Goal: Task Accomplishment & Management: Complete application form

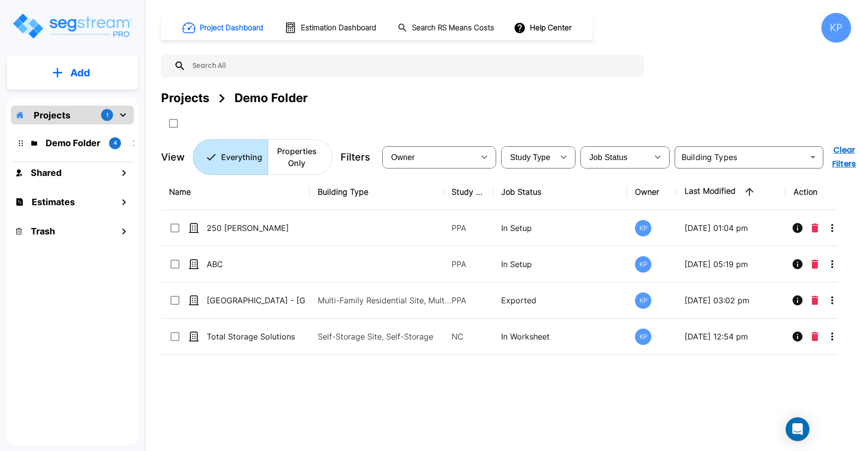
click at [124, 111] on icon "mailbox folders" at bounding box center [123, 115] width 12 height 12
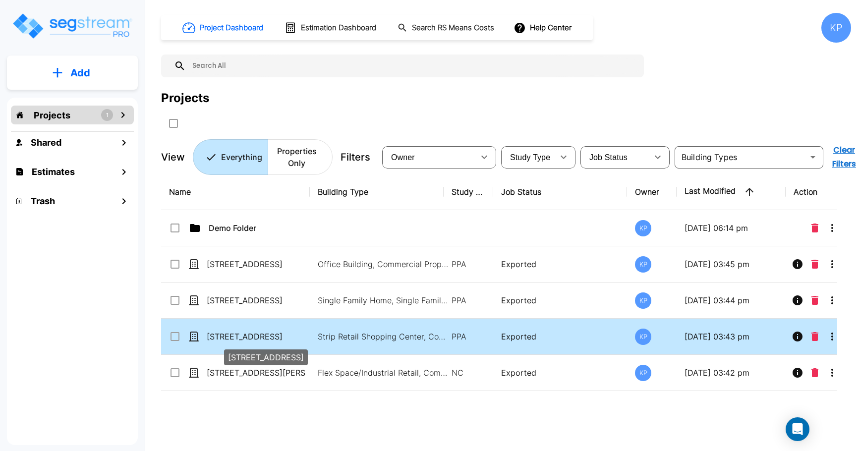
click at [234, 337] on p "[STREET_ADDRESS]" at bounding box center [256, 337] width 99 height 12
click at [233, 336] on p "[STREET_ADDRESS]" at bounding box center [256, 337] width 99 height 12
checkbox input "false"
click at [233, 336] on p "[STREET_ADDRESS]" at bounding box center [256, 337] width 99 height 12
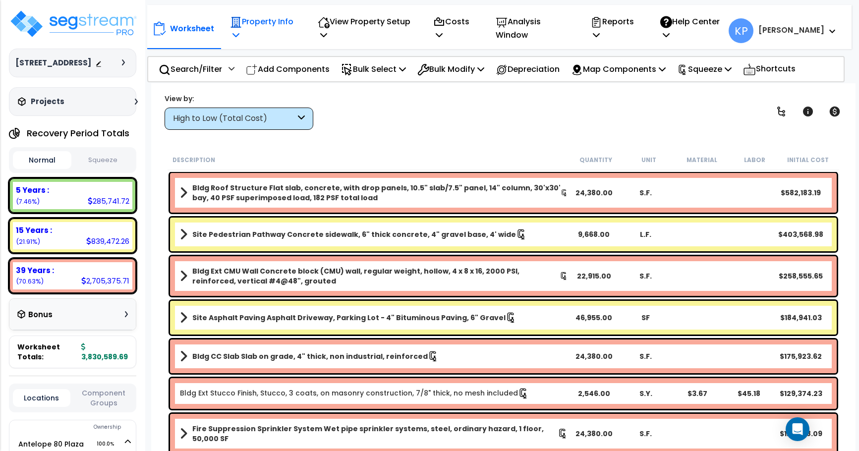
click at [252, 42] on p "Property Info" at bounding box center [263, 28] width 67 height 27
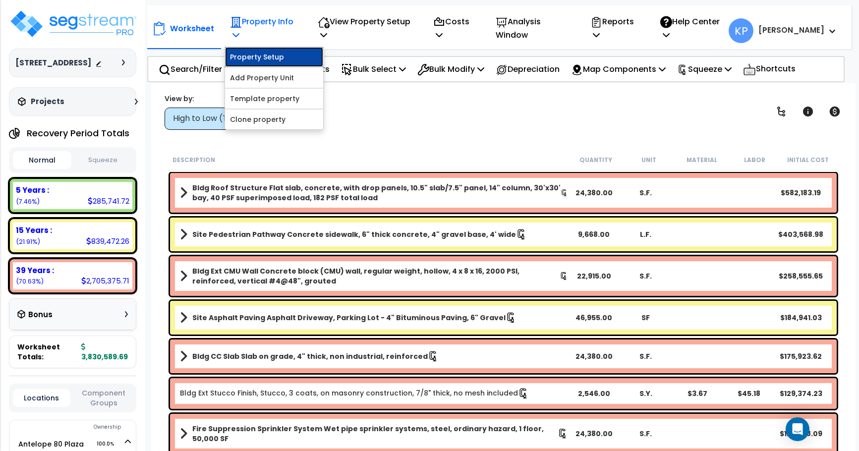
click at [260, 59] on link "Property Setup" at bounding box center [274, 57] width 98 height 20
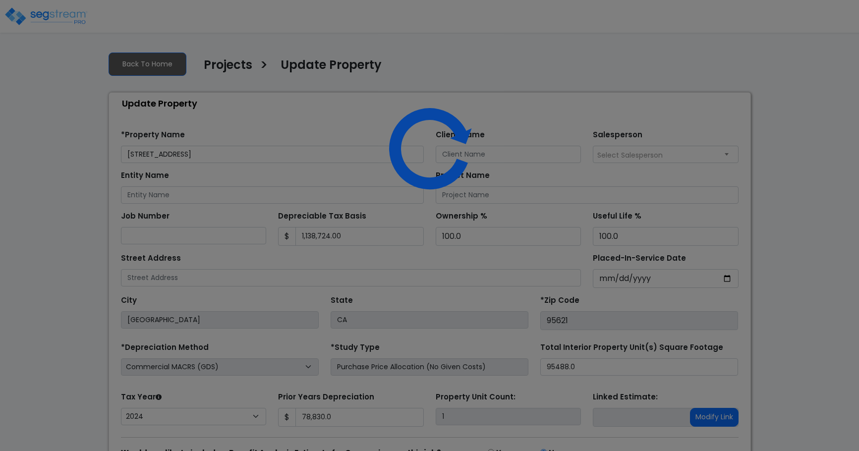
select select "2024"
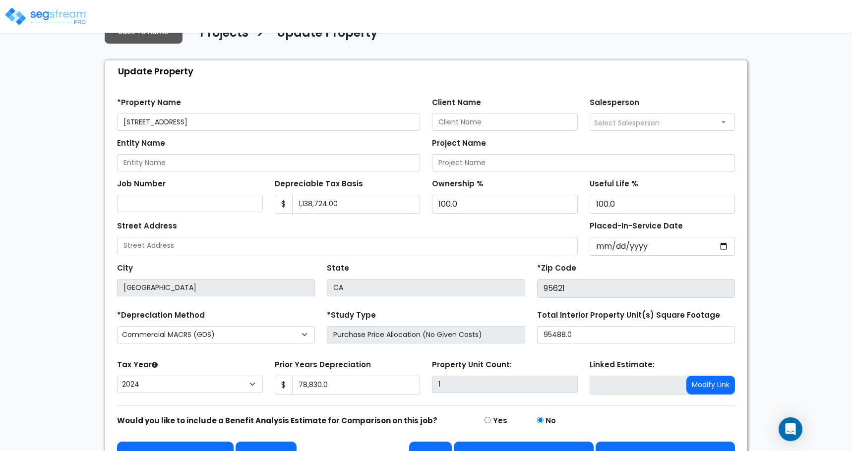
scroll to position [57, 0]
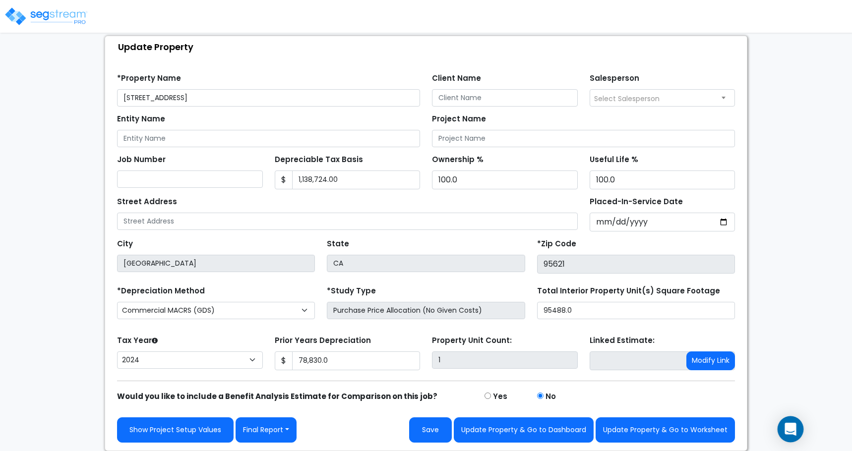
click at [794, 429] on icon "Open Intercom Messenger" at bounding box center [789, 429] width 11 height 13
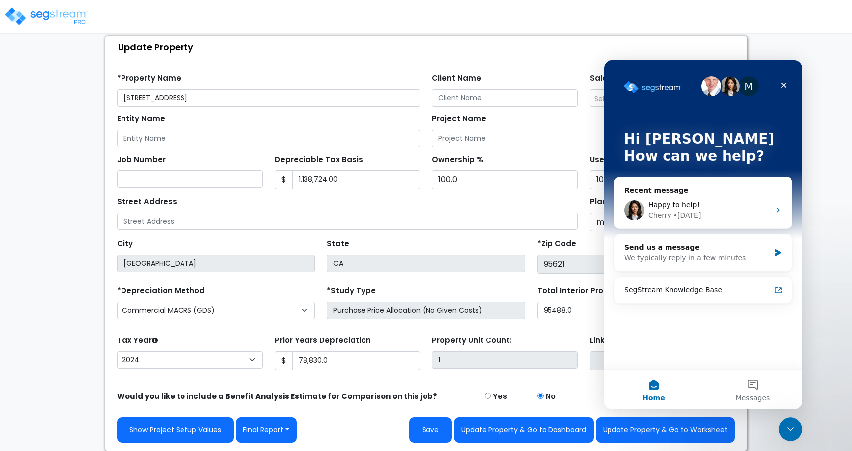
scroll to position [0, 0]
click at [753, 389] on button "Messages" at bounding box center [752, 390] width 99 height 40
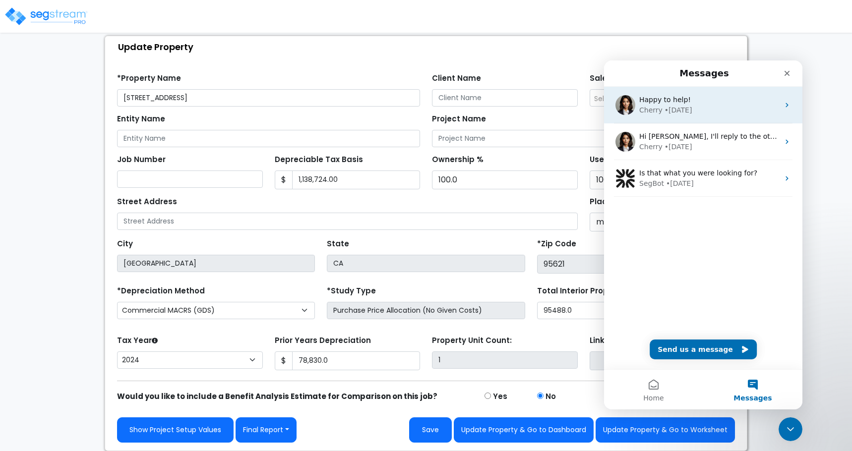
click at [656, 106] on div "Cherry" at bounding box center [650, 110] width 23 height 10
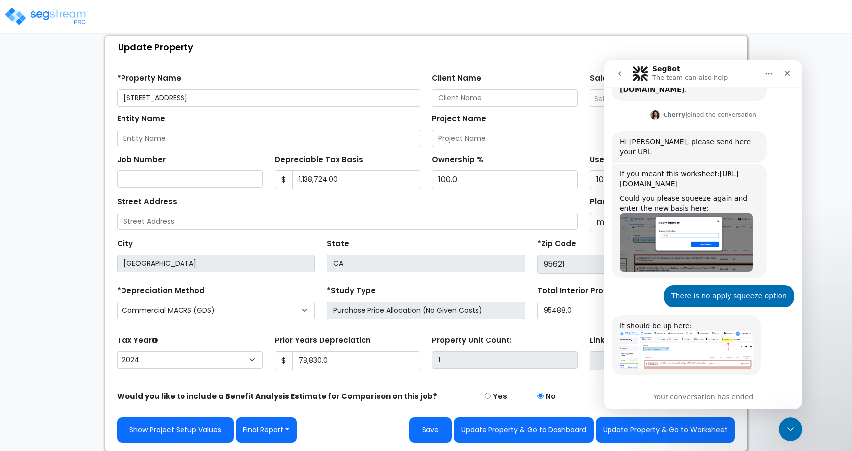
scroll to position [314, 0]
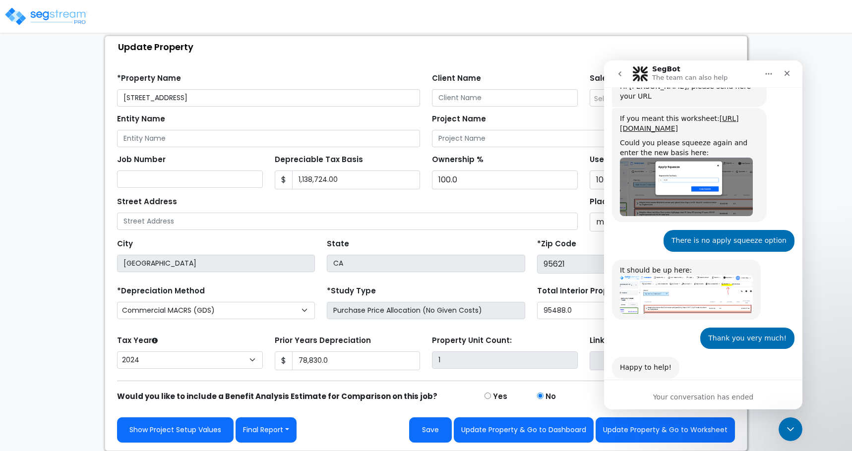
click at [685, 404] on div "Your conversation has ended" at bounding box center [703, 395] width 198 height 30
click at [683, 396] on div "Your conversation has ended" at bounding box center [703, 397] width 198 height 10
click at [698, 396] on div "Your conversation has ended" at bounding box center [703, 397] width 198 height 10
click at [789, 433] on icon "Close Intercom Messenger" at bounding box center [789, 428] width 12 height 12
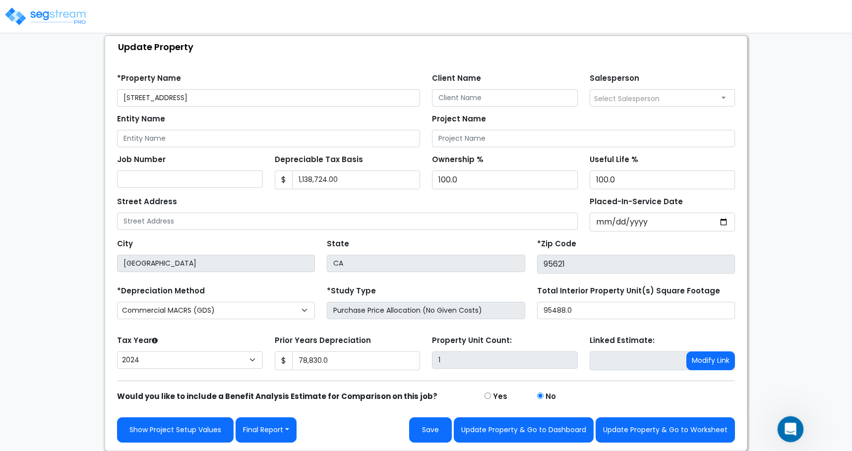
click at [789, 433] on icon "Open Intercom Messenger" at bounding box center [789, 428] width 16 height 16
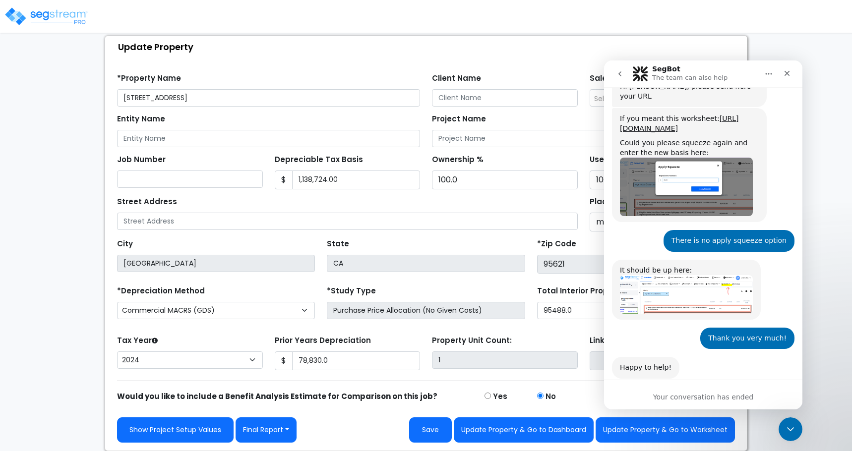
click at [621, 77] on icon "go back" at bounding box center [620, 74] width 8 height 8
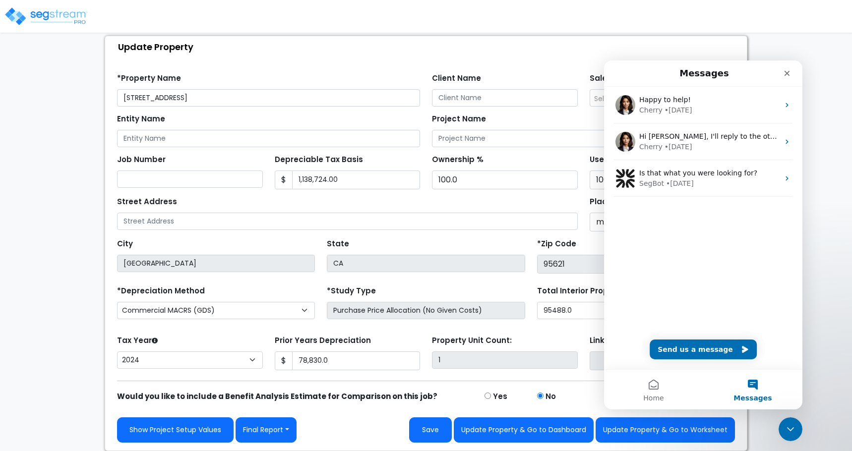
scroll to position [0, 0]
click at [716, 350] on button "Send us a message" at bounding box center [702, 350] width 107 height 20
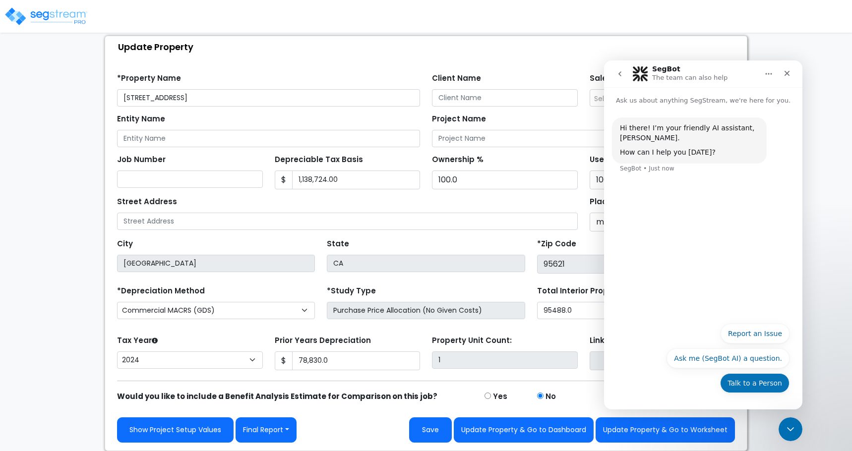
click at [743, 388] on button "Talk to a Person" at bounding box center [754, 383] width 69 height 20
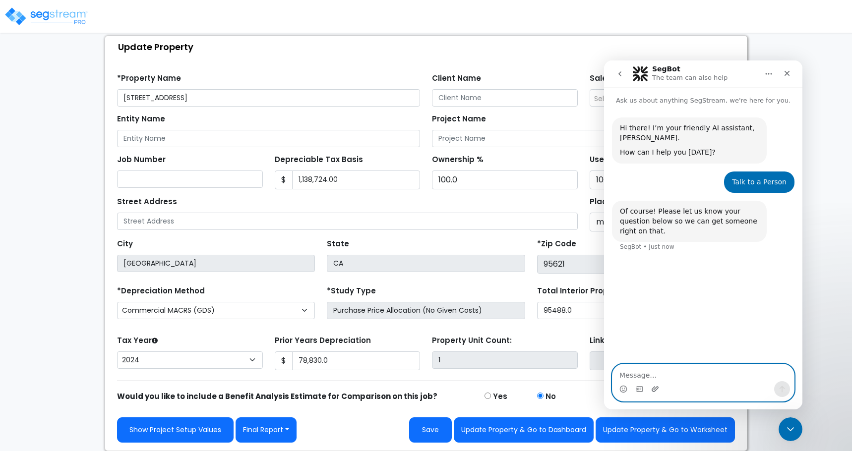
click at [655, 386] on icon "Upload attachment" at bounding box center [655, 389] width 8 height 8
click at [677, 380] on textarea "Message…" at bounding box center [702, 372] width 181 height 17
type textarea "h"
type textarea "Hi there, property 6412 Tupelo put in service"
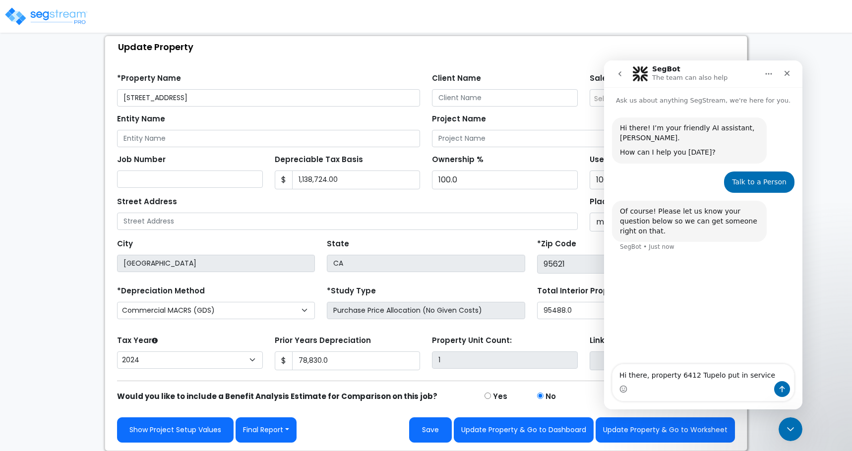
drag, startPoint x: 646, startPoint y: 242, endPoint x: 644, endPoint y: 246, distance: 5.1
click at [646, 243] on div "Of course! Please let us know your question below so we can get someone right o…" at bounding box center [703, 232] width 182 height 63
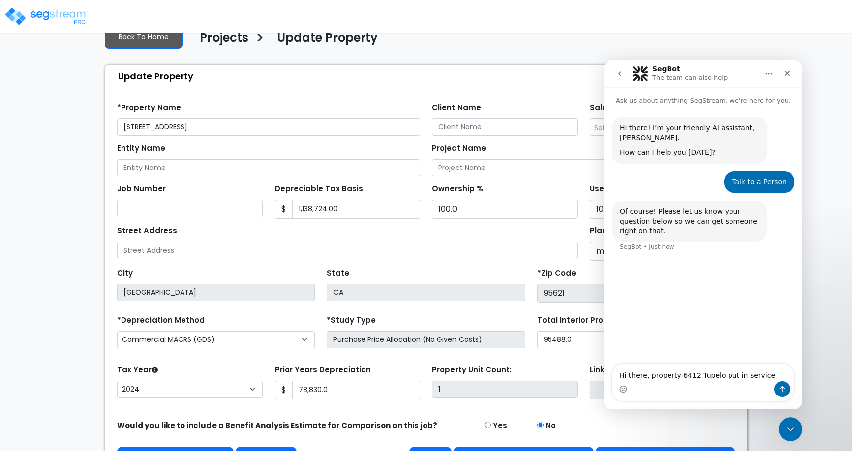
scroll to position [50, 0]
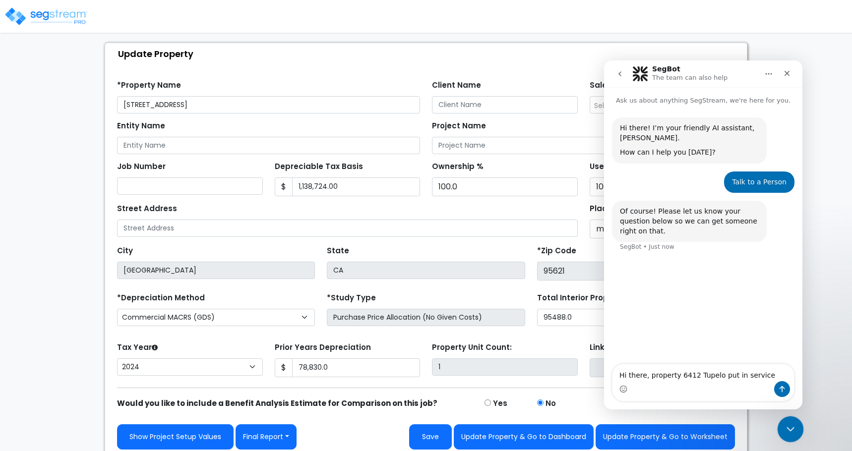
click at [793, 426] on icon "Close Intercom Messenger" at bounding box center [789, 428] width 12 height 12
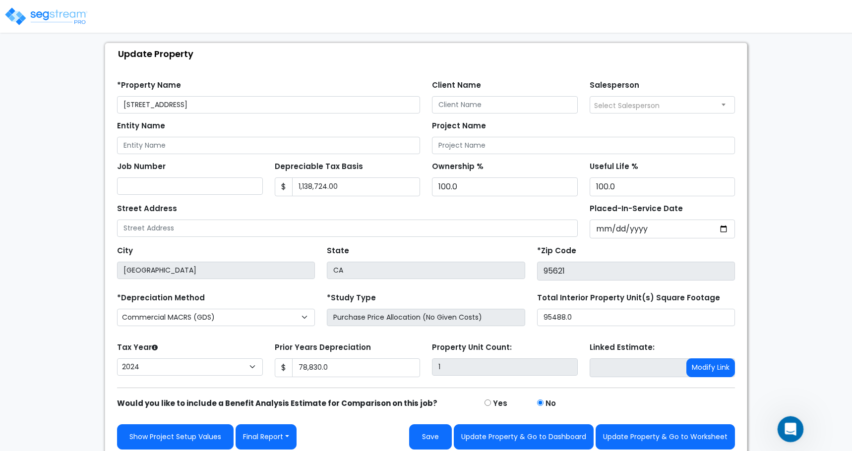
click at [793, 426] on icon "Open Intercom Messenger" at bounding box center [789, 428] width 16 height 16
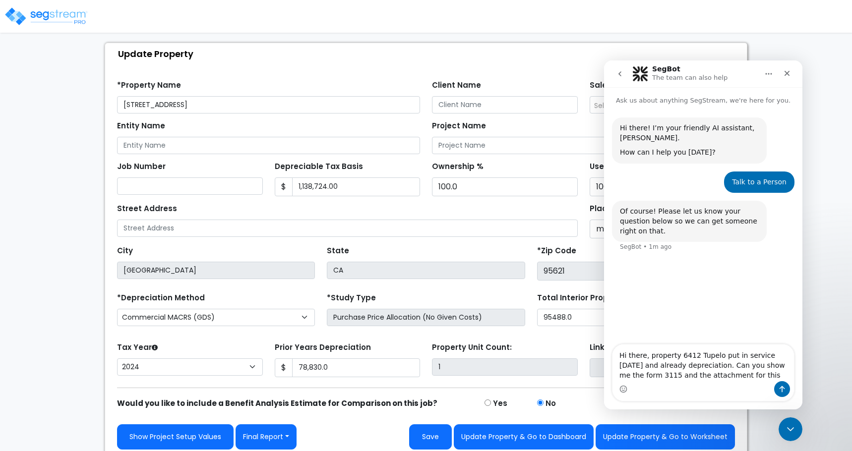
click at [694, 367] on textarea "Hi there, property 6412 Tupelo put in service 06/23/23 and already depreciation…" at bounding box center [702, 363] width 181 height 37
click at [724, 381] on textarea "Hi there, property 6412 Tupelo put in service 06/23/23 and already depreciation…" at bounding box center [702, 363] width 181 height 37
drag, startPoint x: 723, startPoint y: 380, endPoint x: 709, endPoint y: 378, distance: 13.5
click at [709, 378] on textarea "Hi there, property 6412 Tupelo put in service 06/23/23 and already depreciation…" at bounding box center [702, 363] width 181 height 37
click at [774, 377] on textarea "Hi there, property 6412 Tupelo put in service 06/23/23 and already depreciation…" at bounding box center [702, 358] width 181 height 47
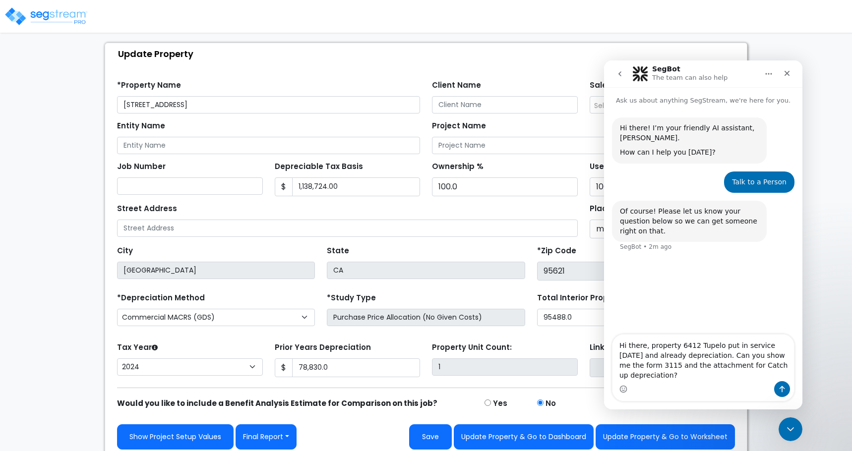
type textarea "Hi there, property 6412 Tupelo put in service 06/23/23 and already depreciation…"
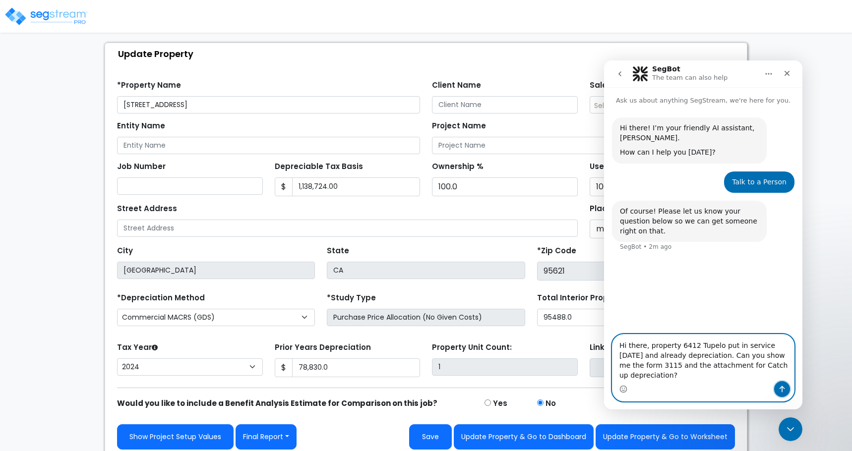
click at [782, 392] on icon "Send a message…" at bounding box center [781, 389] width 5 height 6
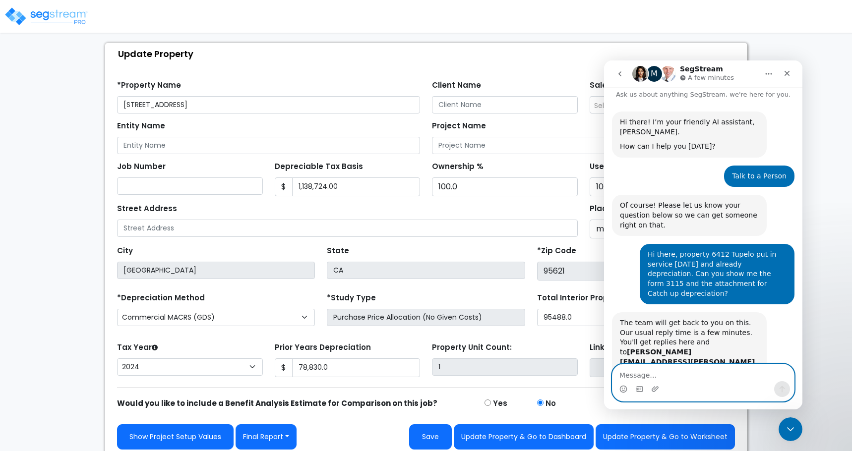
scroll to position [34, 0]
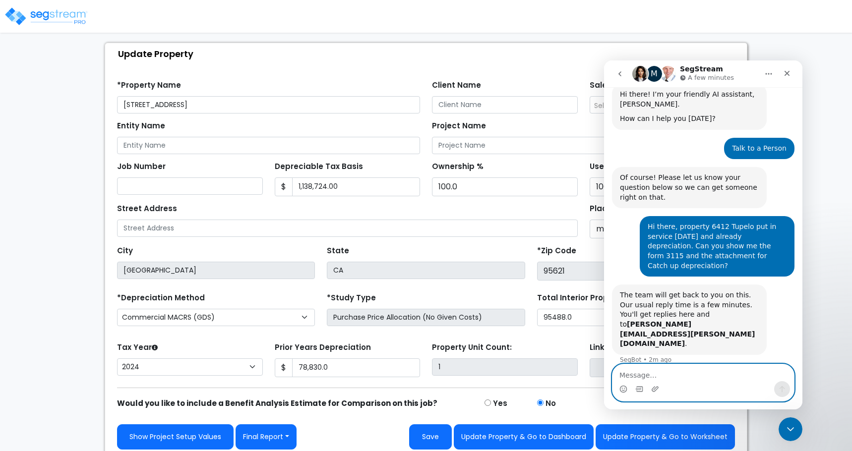
click at [659, 376] on textarea "Message…" at bounding box center [702, 372] width 181 height 17
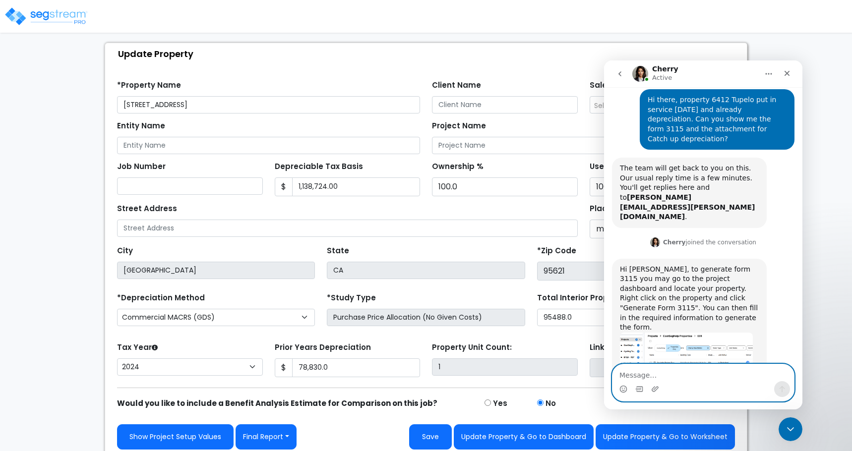
scroll to position [207, 0]
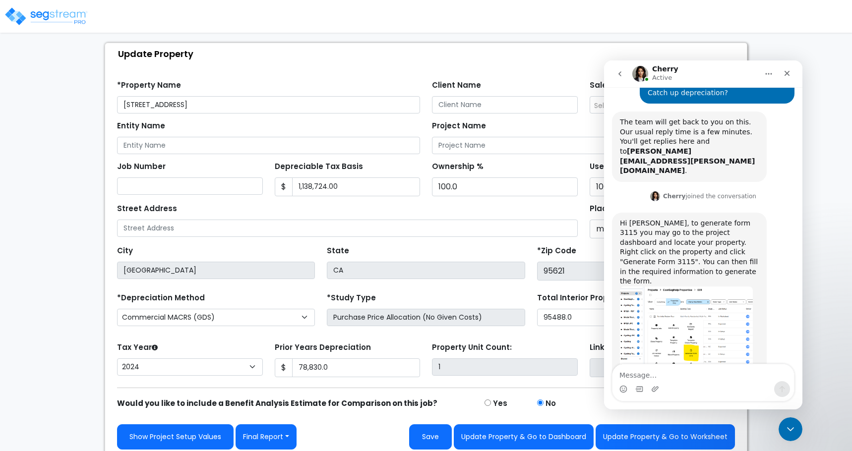
click at [655, 287] on img "Cherry says…" at bounding box center [686, 337] width 133 height 100
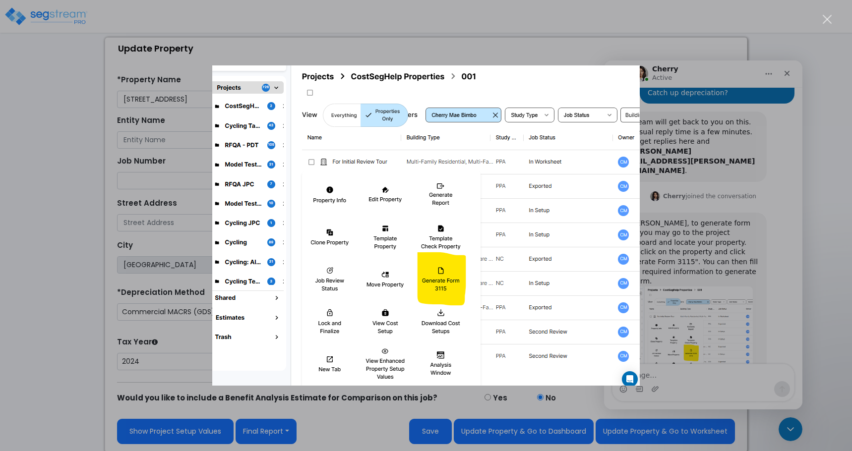
scroll to position [57, 0]
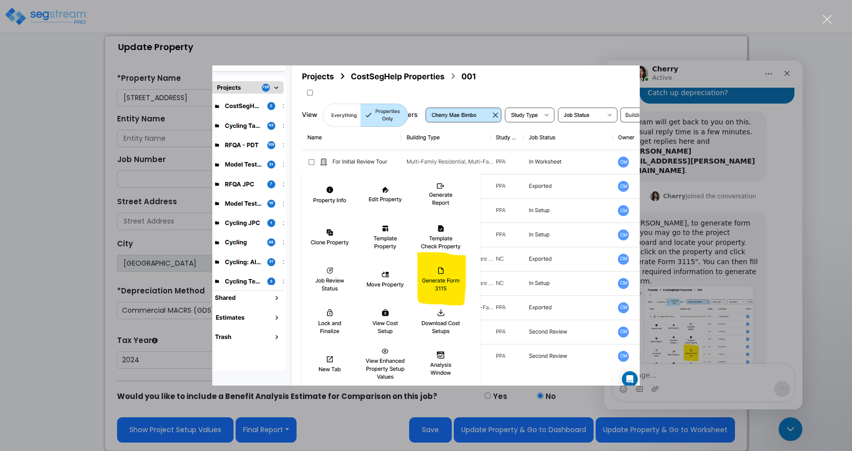
click at [765, 356] on div "Intercom messenger" at bounding box center [426, 225] width 852 height 451
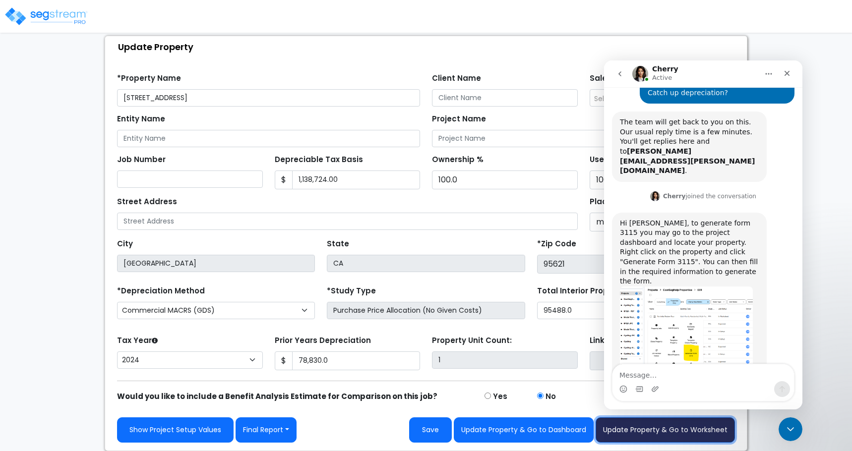
click at [698, 434] on button "Update Property & Go to Worksheet" at bounding box center [664, 429] width 139 height 25
type input "78830"
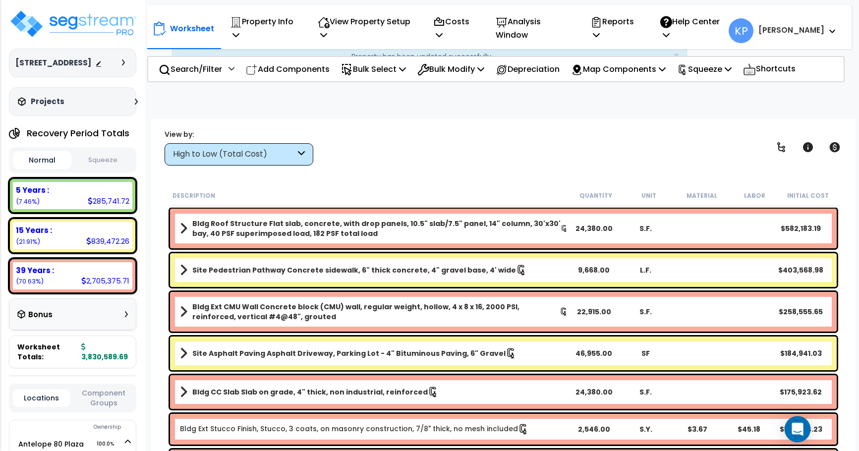
click at [798, 429] on icon "Open Intercom Messenger" at bounding box center [797, 429] width 11 height 13
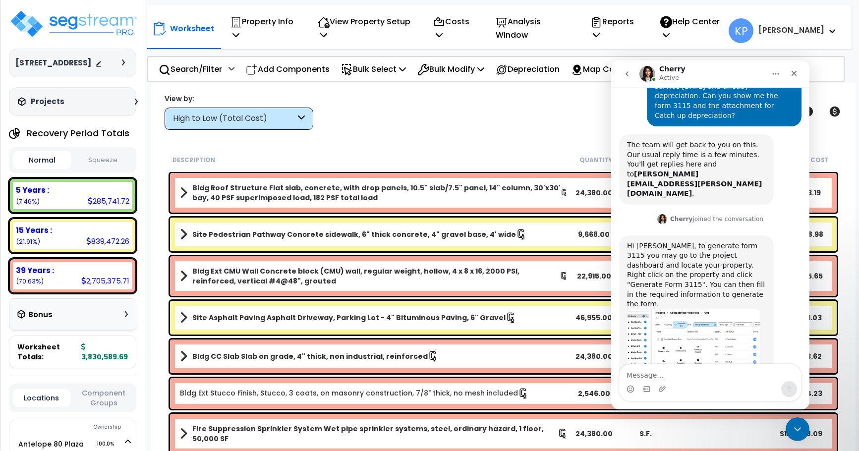
scroll to position [207, 0]
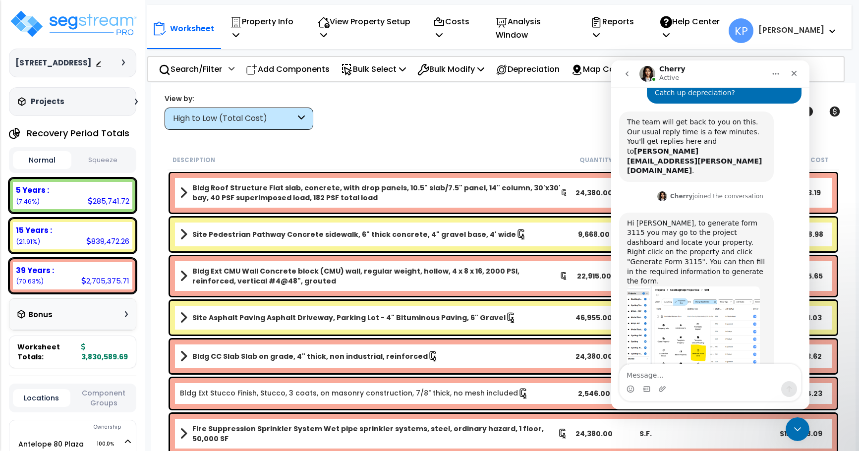
click at [67, 56] on div "6412 Tupelo Dr Depreciable Tax Basis : $1,138,724.00 Placed-In-Service Date : 0…" at bounding box center [72, 63] width 127 height 29
click at [63, 26] on img at bounding box center [73, 24] width 129 height 30
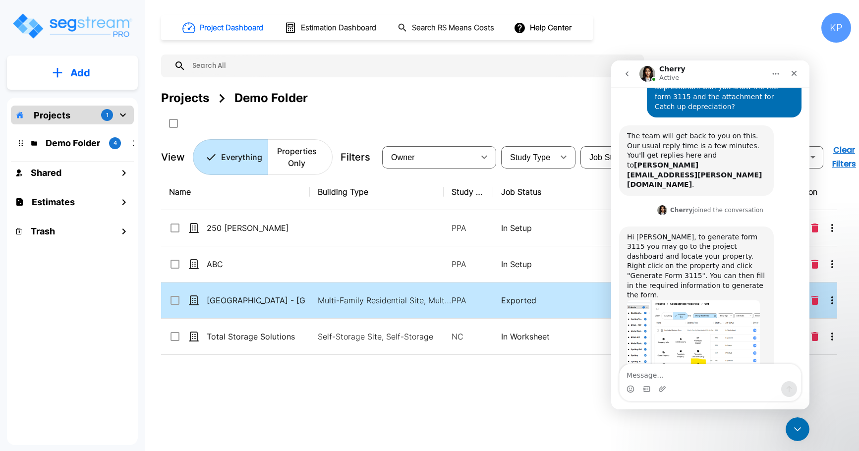
scroll to position [207, 0]
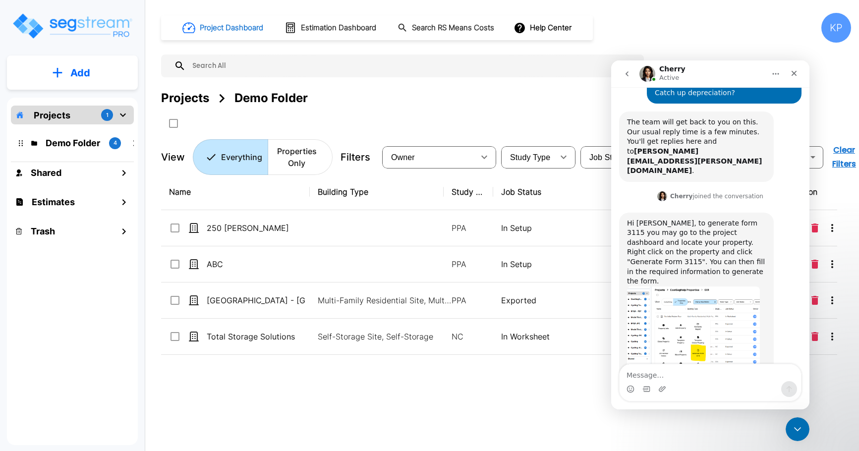
click at [218, 24] on h1 "Project Dashboard" at bounding box center [231, 27] width 63 height 11
click at [186, 28] on icon "button" at bounding box center [189, 28] width 14 height 14
click at [119, 112] on icon "mailbox folders" at bounding box center [123, 115] width 12 height 12
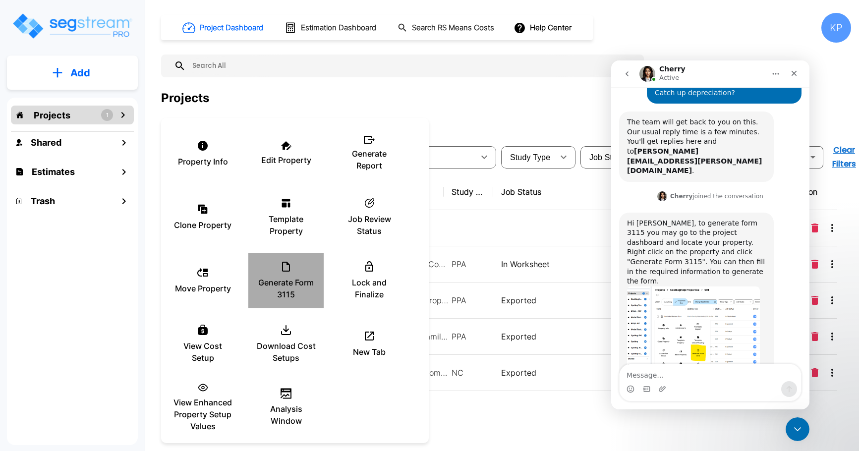
click at [289, 271] on icon at bounding box center [286, 267] width 8 height 10
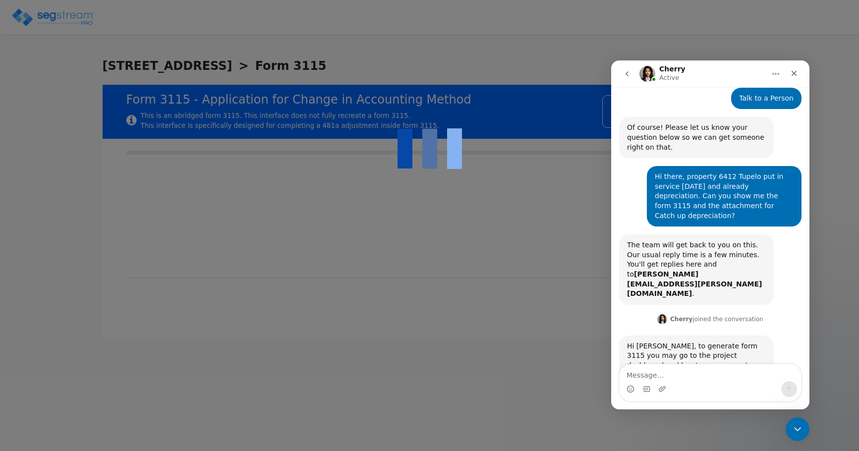
type input "[DATE]"
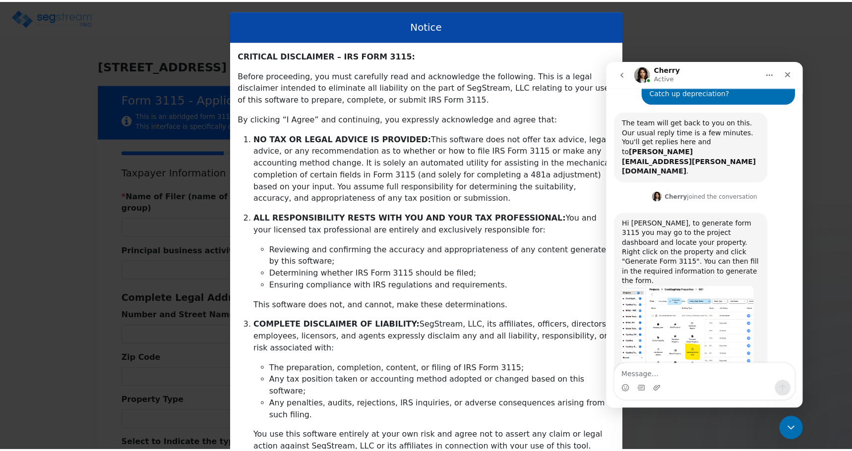
scroll to position [161, 0]
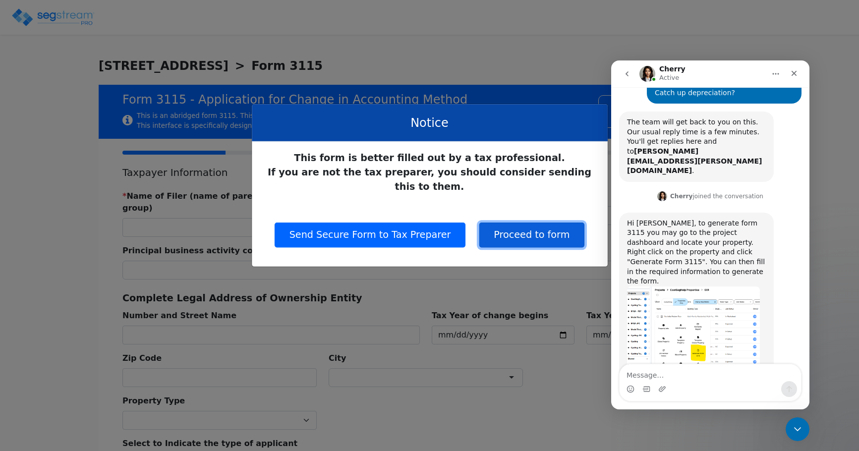
click at [541, 223] on button "Proceed to form" at bounding box center [532, 235] width 106 height 25
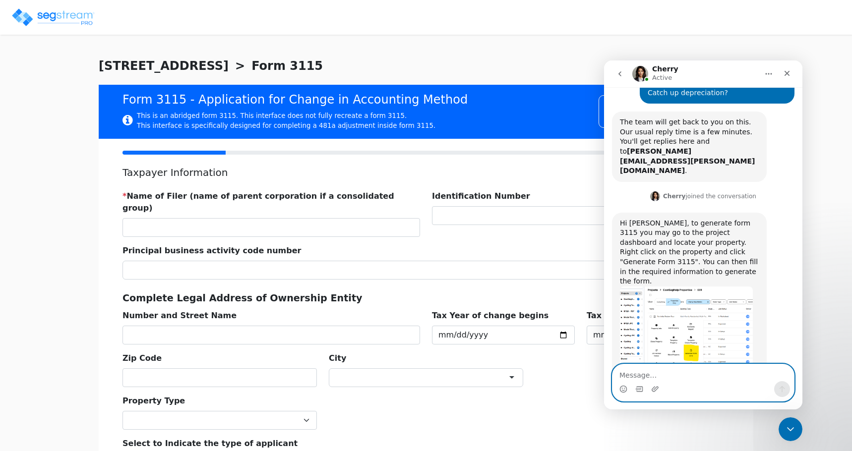
click at [635, 378] on textarea "Message…" at bounding box center [702, 372] width 181 height 17
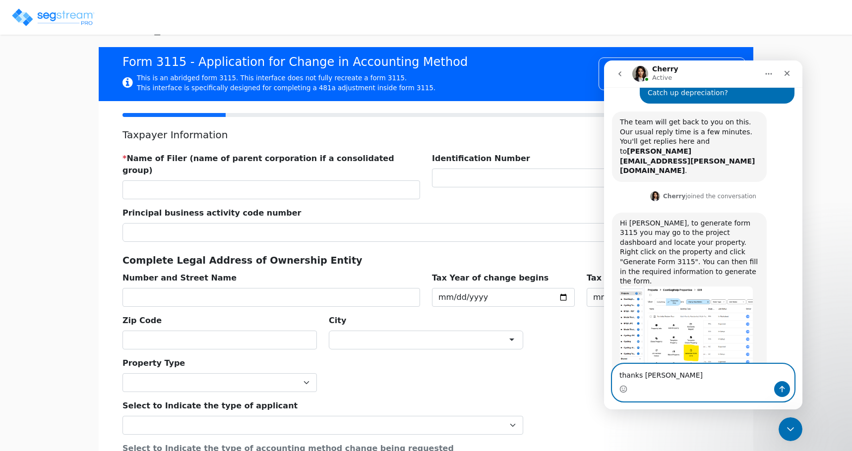
scroll to position [145, 0]
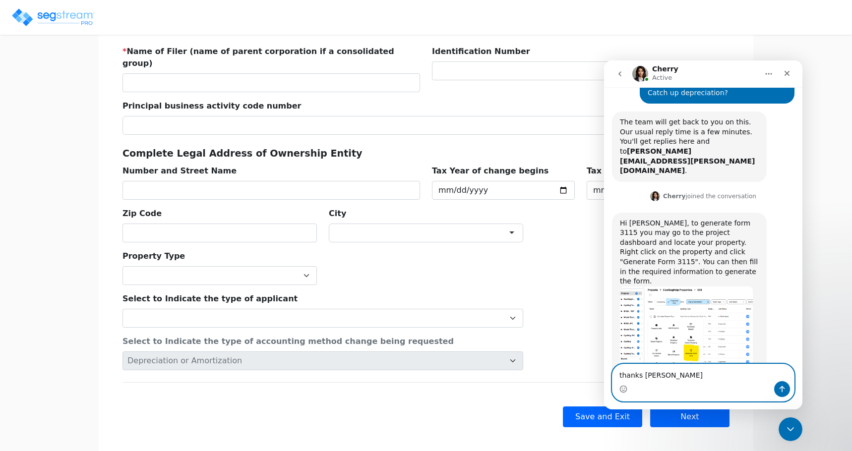
type textarea "thanks Cherry"
click at [783, 389] on icon "Send a message…" at bounding box center [782, 389] width 8 height 8
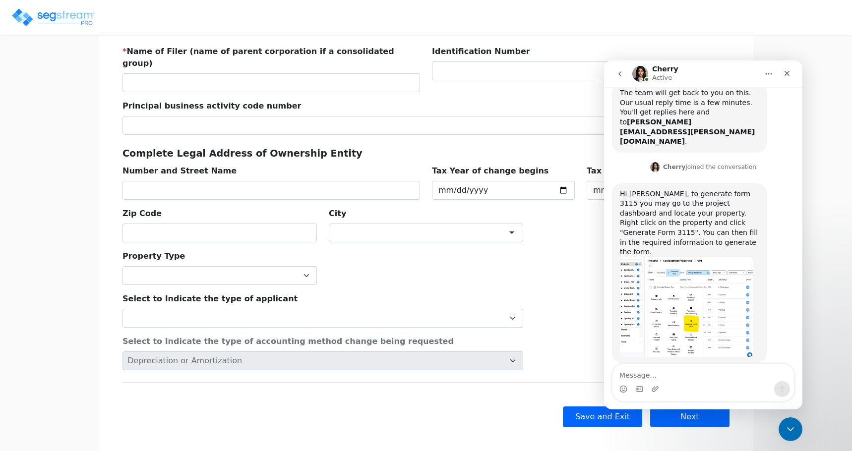
click at [473, 382] on div "Back Save and Exit Skip Save and Continue Next Submit" at bounding box center [425, 416] width 607 height 69
click at [795, 429] on div "Close Intercom Messenger" at bounding box center [789, 428] width 24 height 24
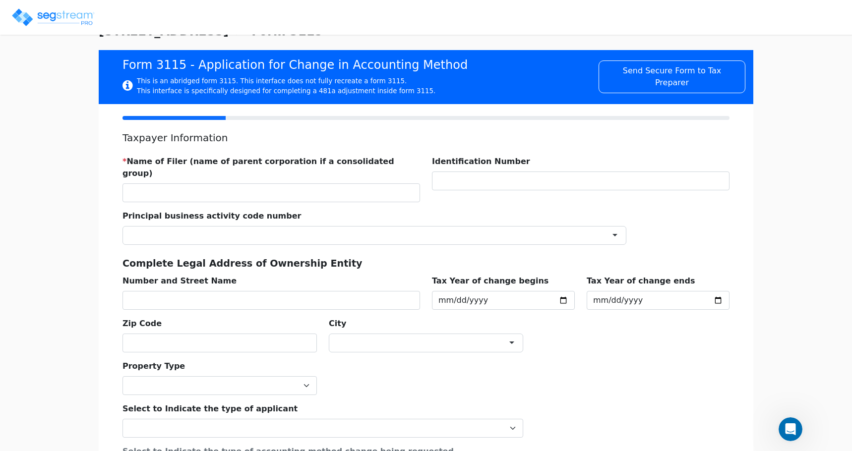
scroll to position [0, 0]
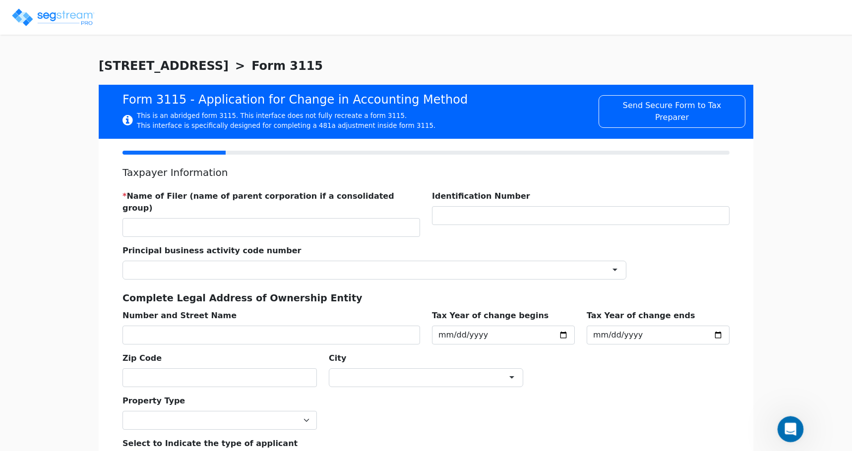
click at [798, 431] on div "Open Intercom Messenger" at bounding box center [788, 427] width 33 height 33
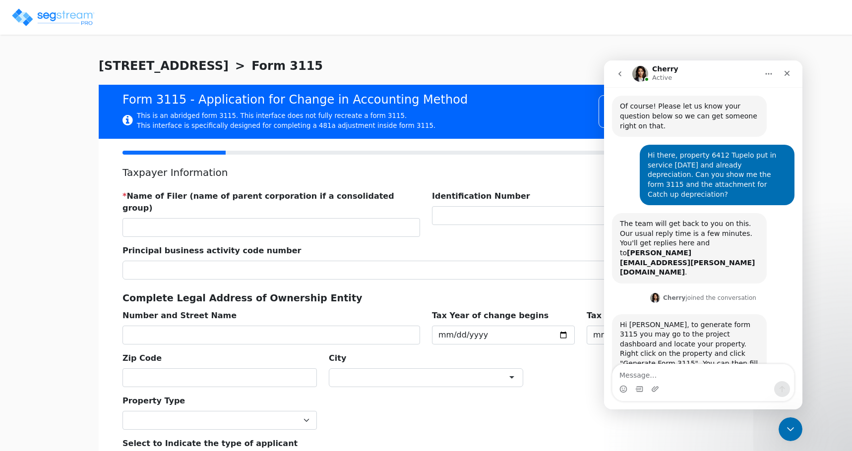
scroll to position [236, 0]
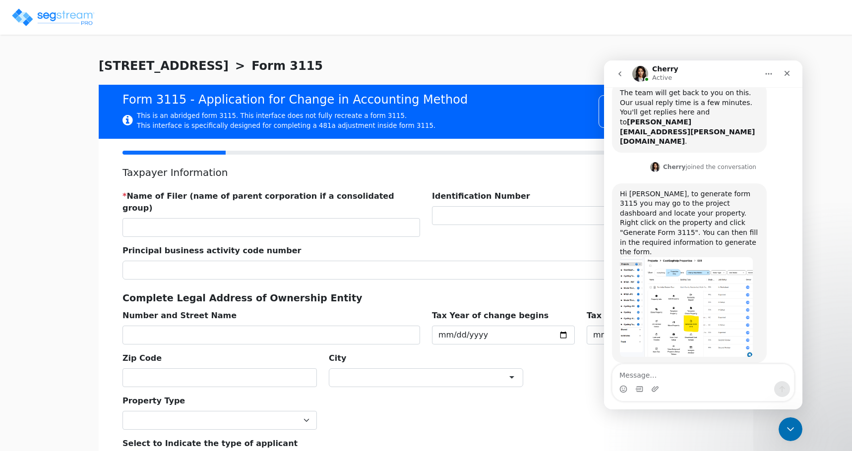
click at [696, 383] on div "Intercom messenger" at bounding box center [702, 389] width 181 height 16
click at [637, 375] on textarea "Message…" at bounding box center [702, 372] width 181 height 17
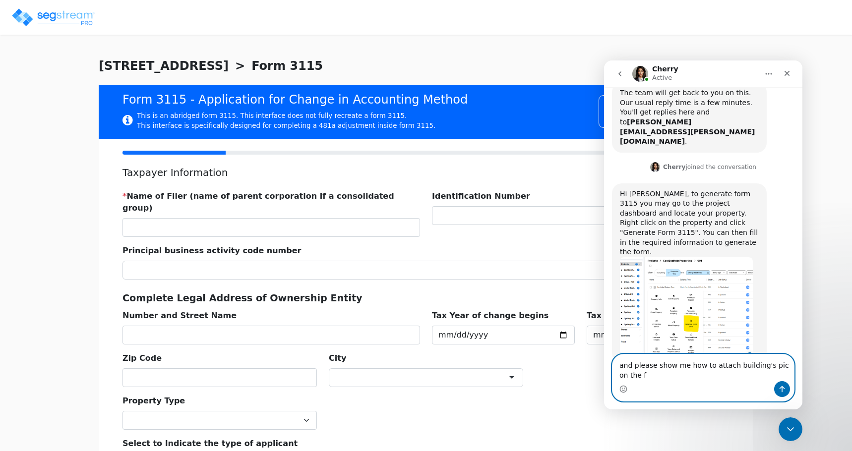
scroll to position [246, 0]
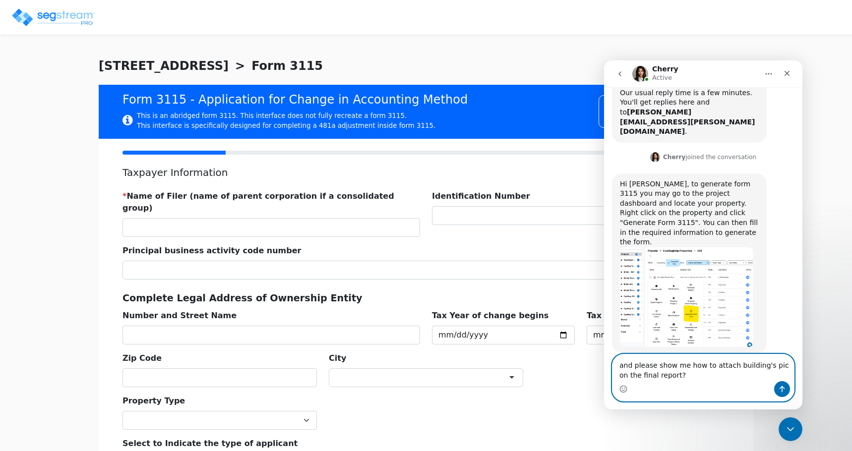
type textarea "and please show me how to attach building's pic on the final report?"
click at [779, 390] on icon "Send a message…" at bounding box center [782, 389] width 8 height 8
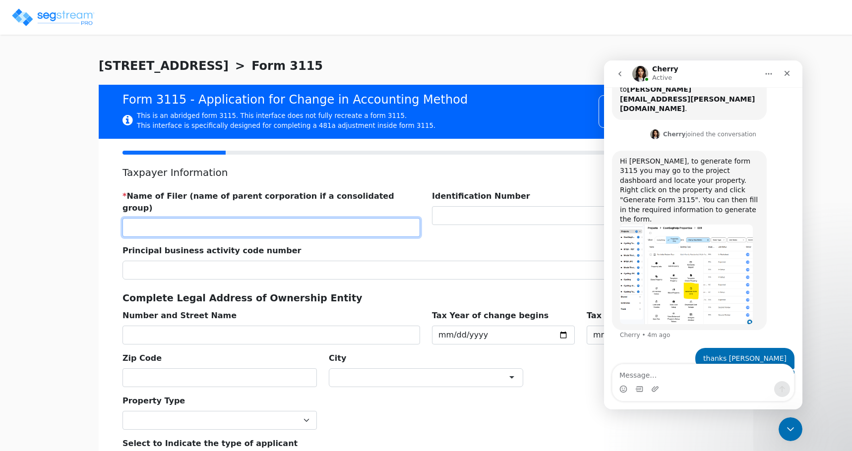
click at [225, 223] on input "text" at bounding box center [270, 227] width 297 height 19
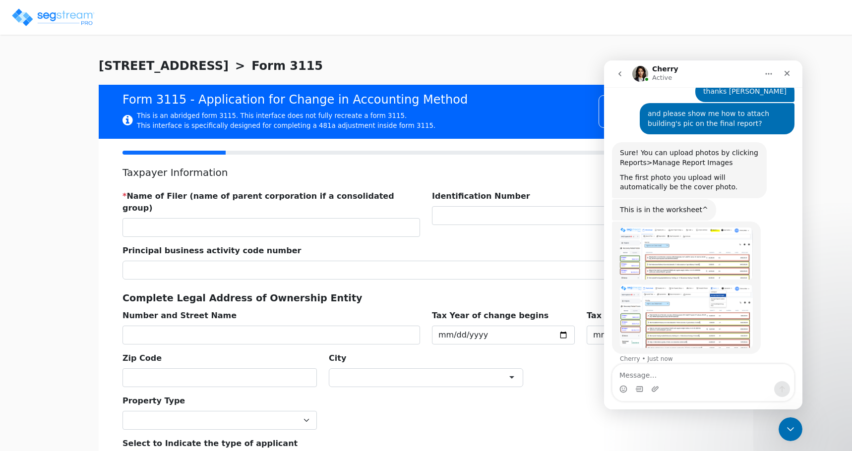
scroll to position [488, 0]
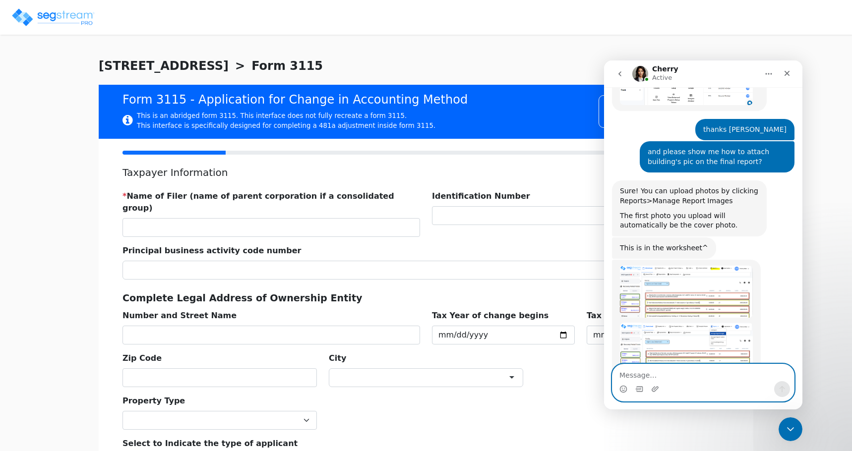
click at [684, 371] on textarea "Message…" at bounding box center [702, 372] width 181 height 17
click at [619, 377] on textarea "thanks a lot" at bounding box center [702, 372] width 181 height 17
drag, startPoint x: 662, startPoint y: 378, endPoint x: 604, endPoint y: 369, distance: 58.6
click at [605, 369] on div "thanks a lot thanks a lot" at bounding box center [703, 383] width 198 height 38
type textarea "Thank you!"
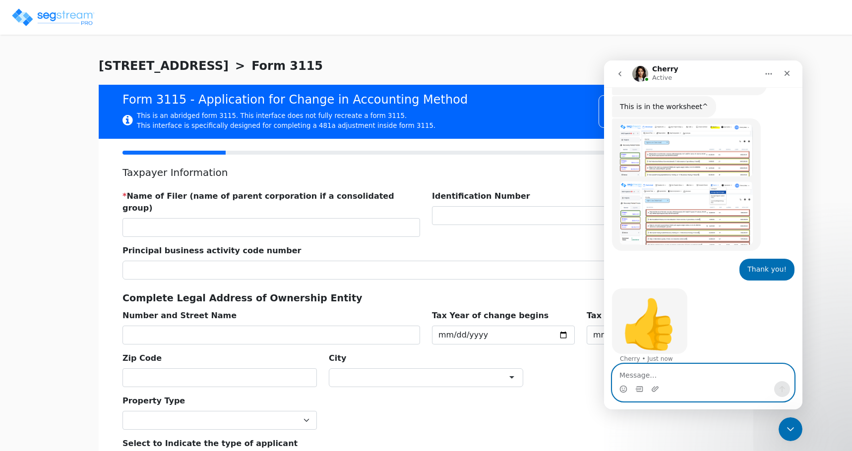
scroll to position [591, 0]
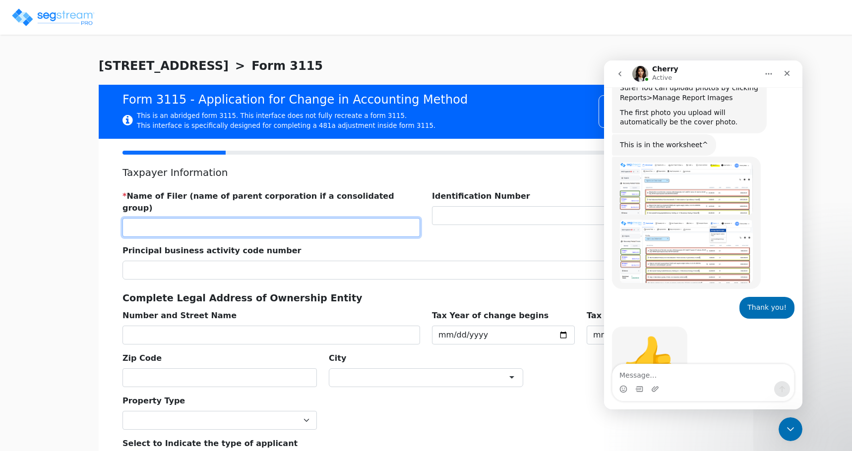
click at [183, 220] on input "text" at bounding box center [270, 227] width 297 height 19
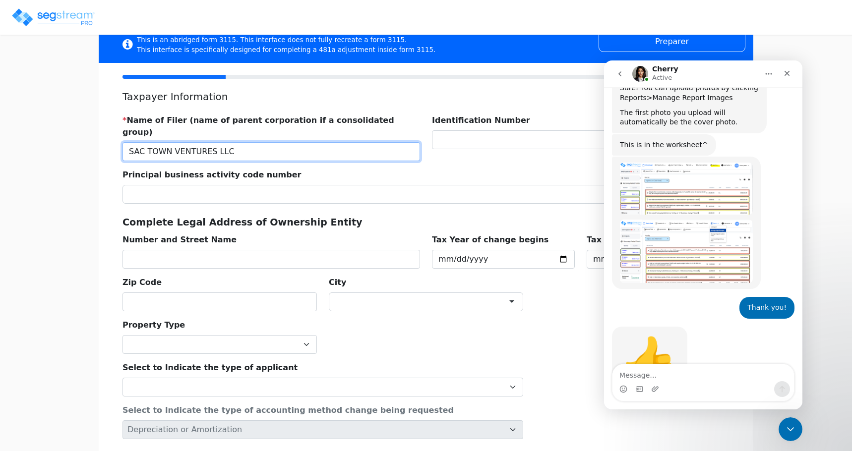
scroll to position [99, 0]
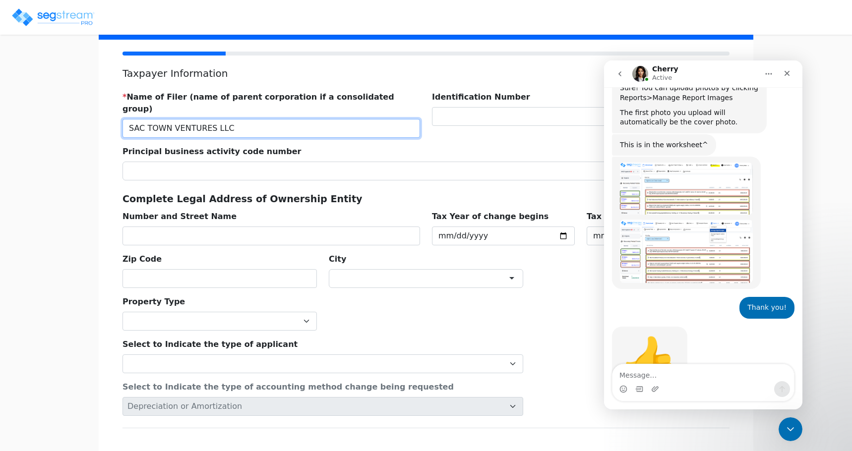
type input "SAC TOWN VENTURES LLC"
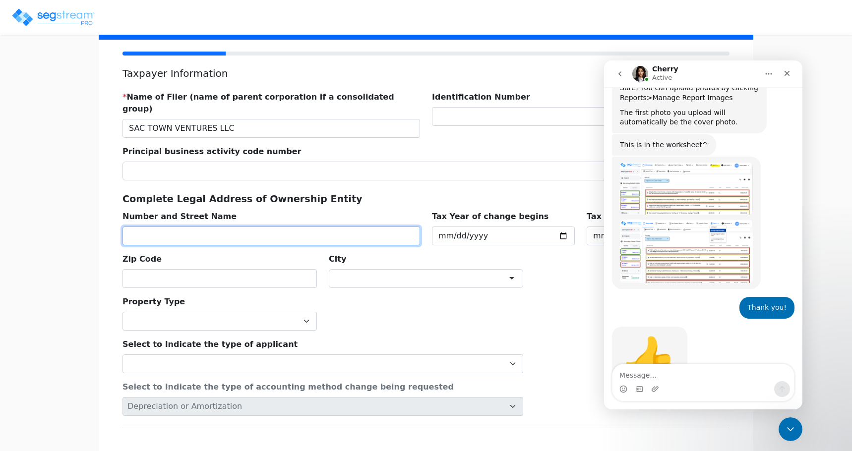
click at [159, 227] on input "text" at bounding box center [270, 236] width 297 height 19
type input "6412 TUPELO DE"
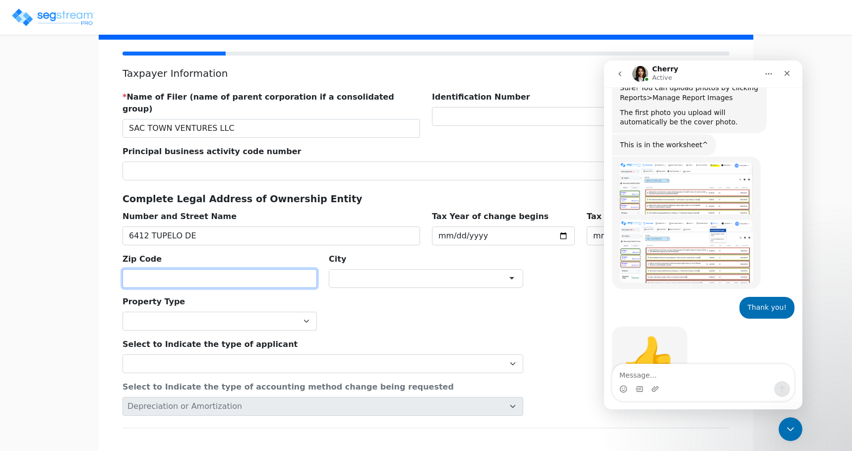
click at [156, 269] on input "text" at bounding box center [219, 278] width 194 height 19
type input "95621"
click at [382, 296] on div "Property Type Commercial Residential" at bounding box center [426, 309] width 619 height 43
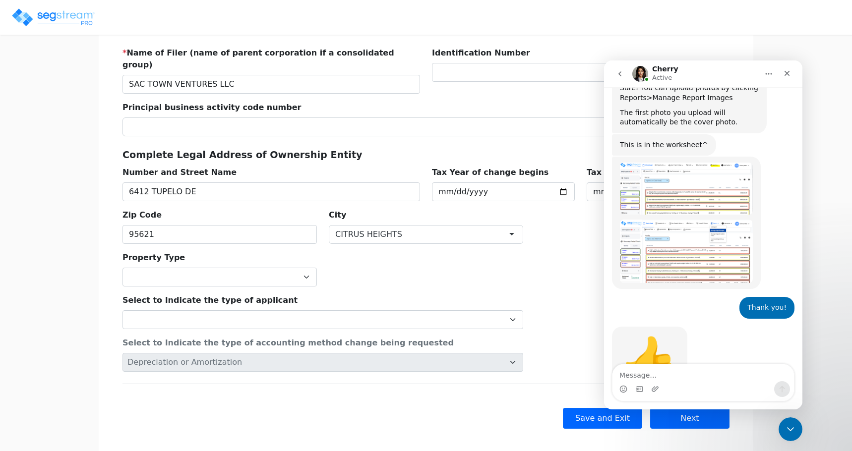
scroll to position [145, 0]
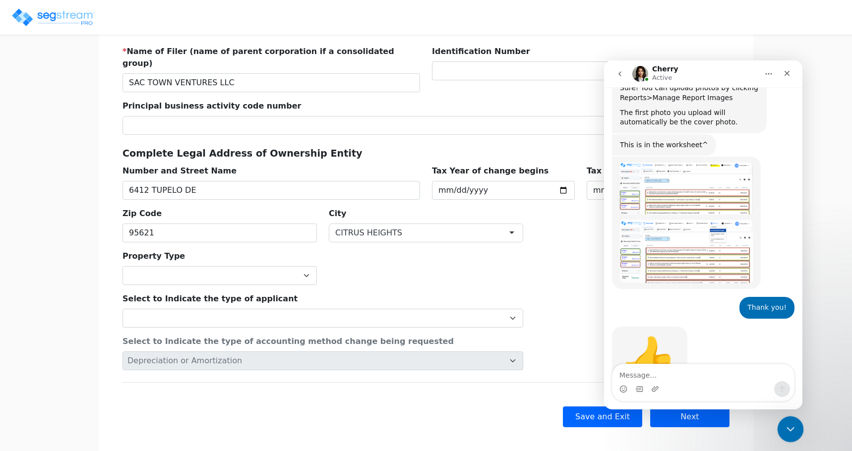
click at [800, 434] on div "Close Intercom Messenger" at bounding box center [789, 428] width 24 height 24
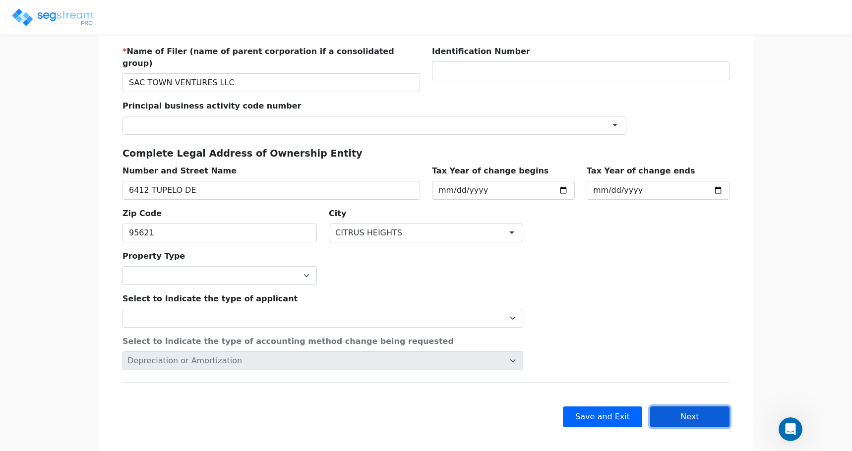
click at [675, 407] on button "Next" at bounding box center [689, 417] width 79 height 21
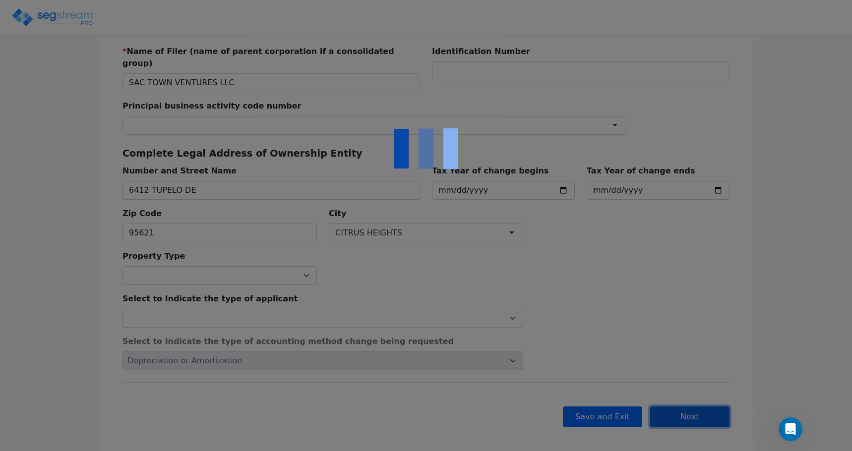
checkbox input "true"
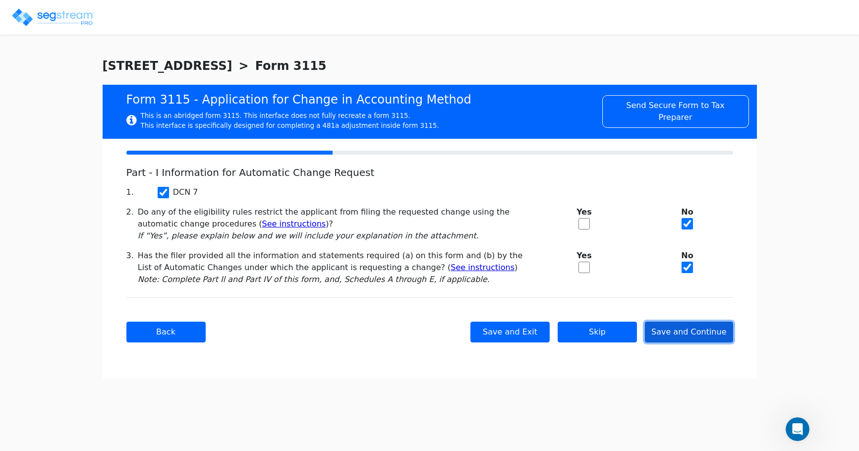
click at [694, 338] on button "Save and Continue" at bounding box center [689, 332] width 88 height 21
checkbox input "true"
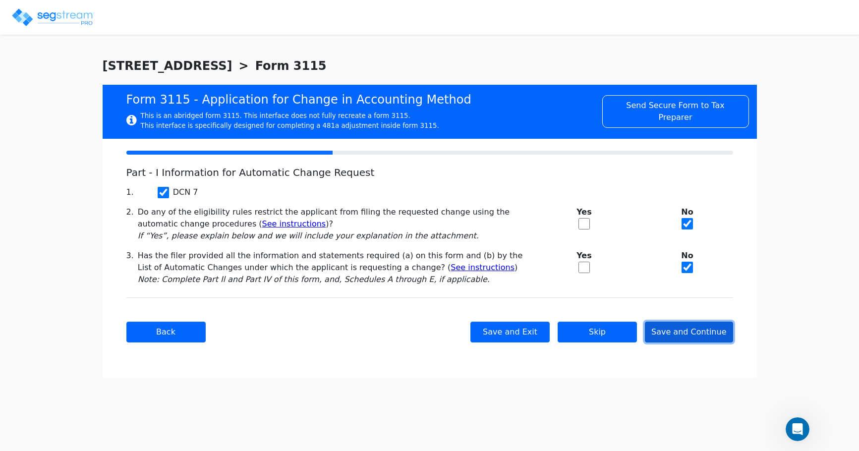
checkbox input "true"
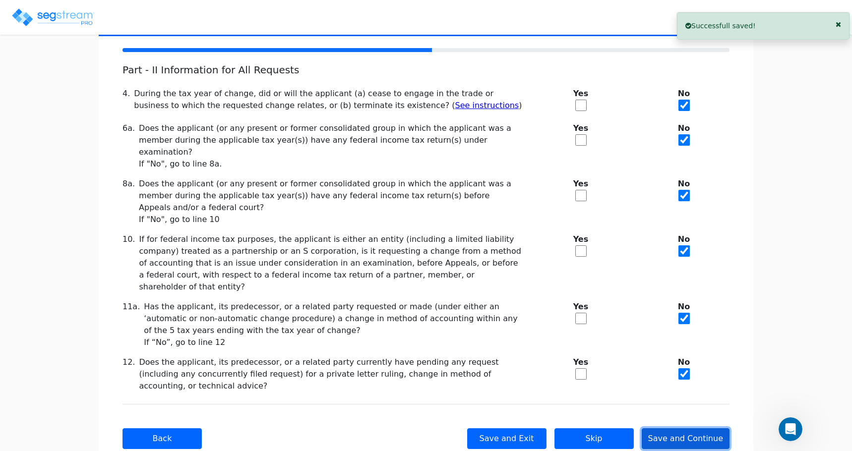
click at [693, 428] on button "Save and Continue" at bounding box center [686, 438] width 88 height 21
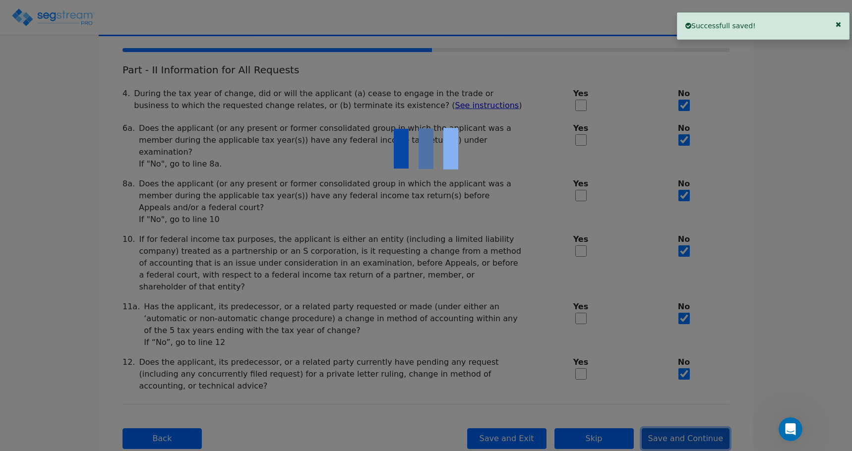
checkbox input "true"
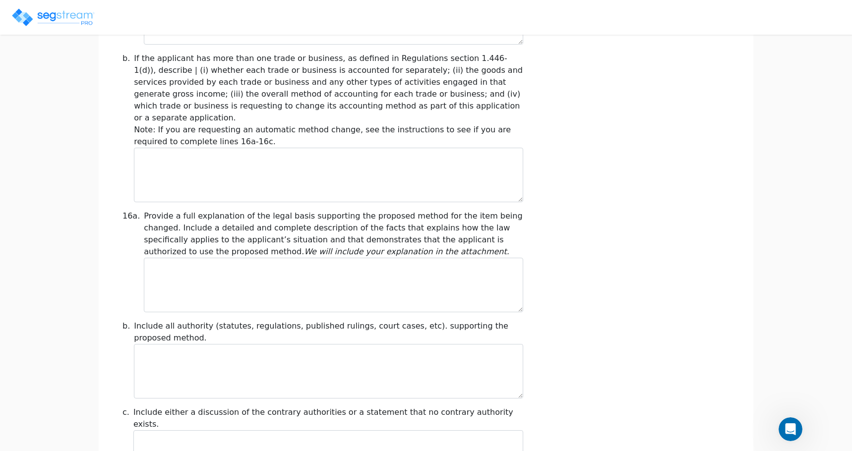
scroll to position [792, 0]
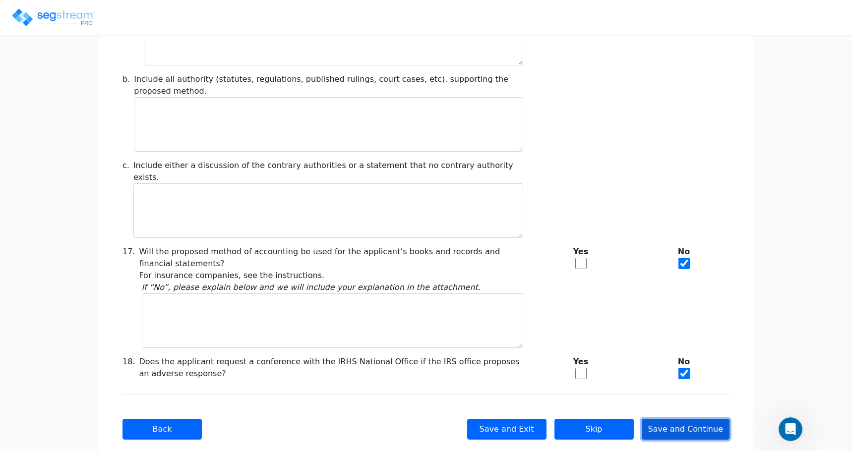
click at [674, 419] on button "Save and Continue" at bounding box center [686, 429] width 88 height 21
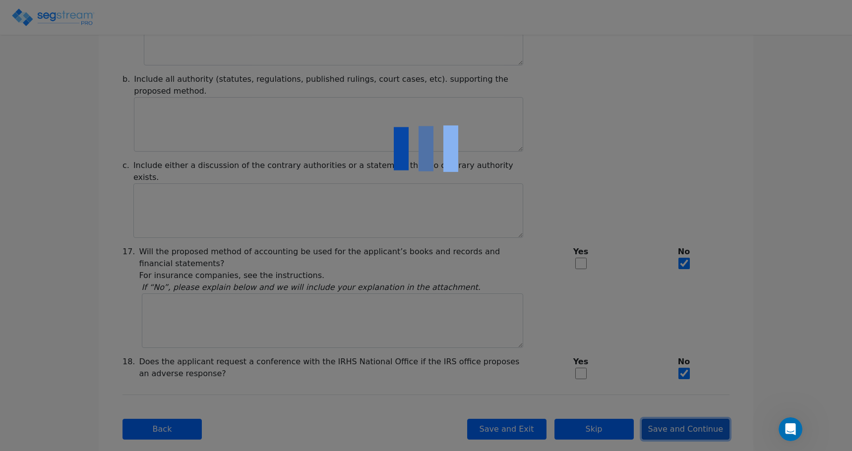
type input "-287,471.16"
checkbox input "true"
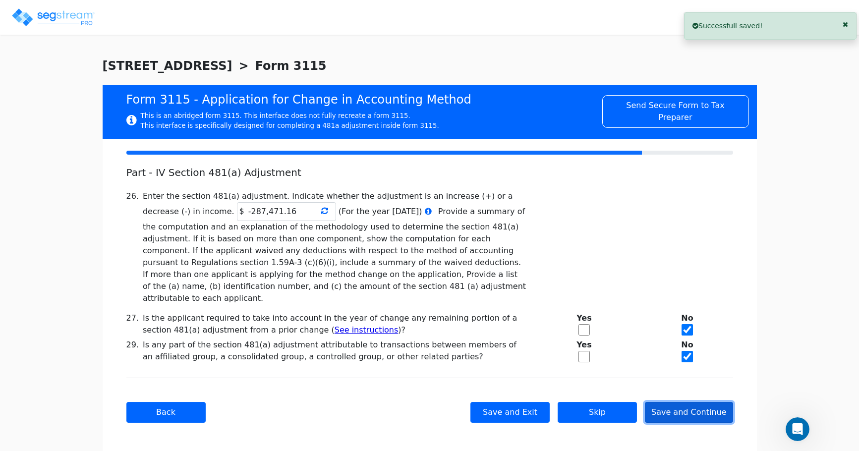
click at [676, 404] on button "Save and Continue" at bounding box center [689, 412] width 88 height 21
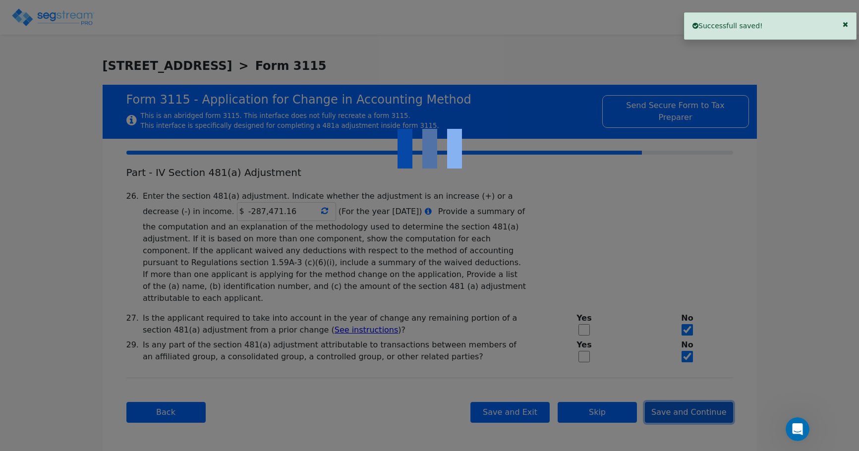
checkbox input "true"
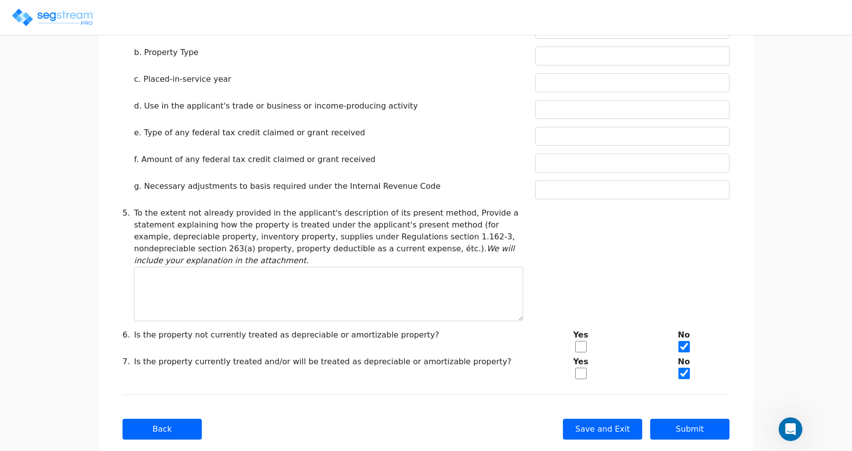
scroll to position [411, 0]
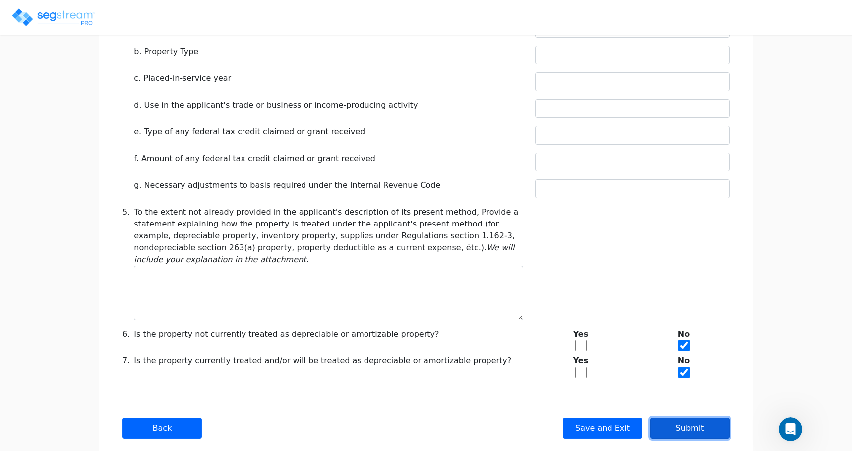
click at [687, 418] on button "Submit" at bounding box center [689, 428] width 79 height 21
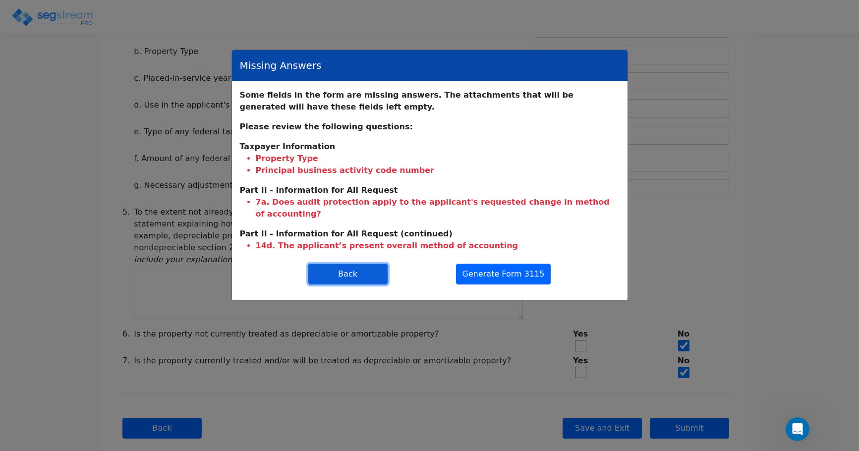
click at [366, 265] on button "Back" at bounding box center [347, 274] width 79 height 21
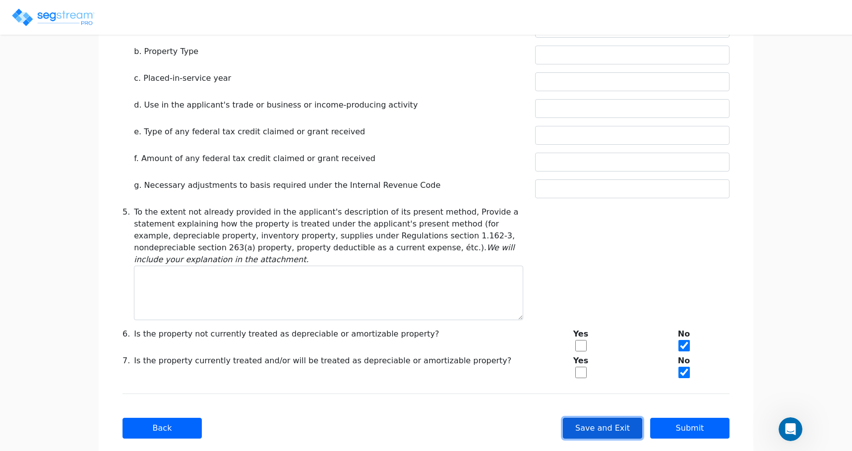
click at [595, 418] on button "Save and Exit" at bounding box center [602, 428] width 79 height 21
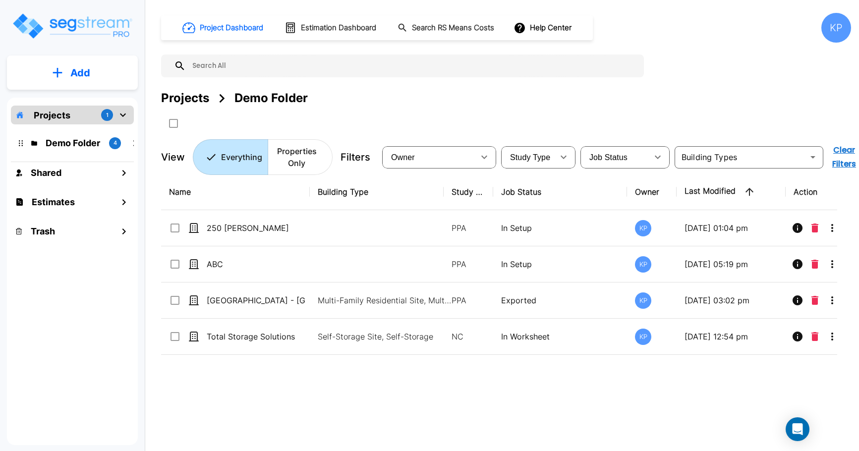
click at [122, 115] on icon "mailbox folders" at bounding box center [123, 115] width 12 height 12
